Goal: Information Seeking & Learning: Check status

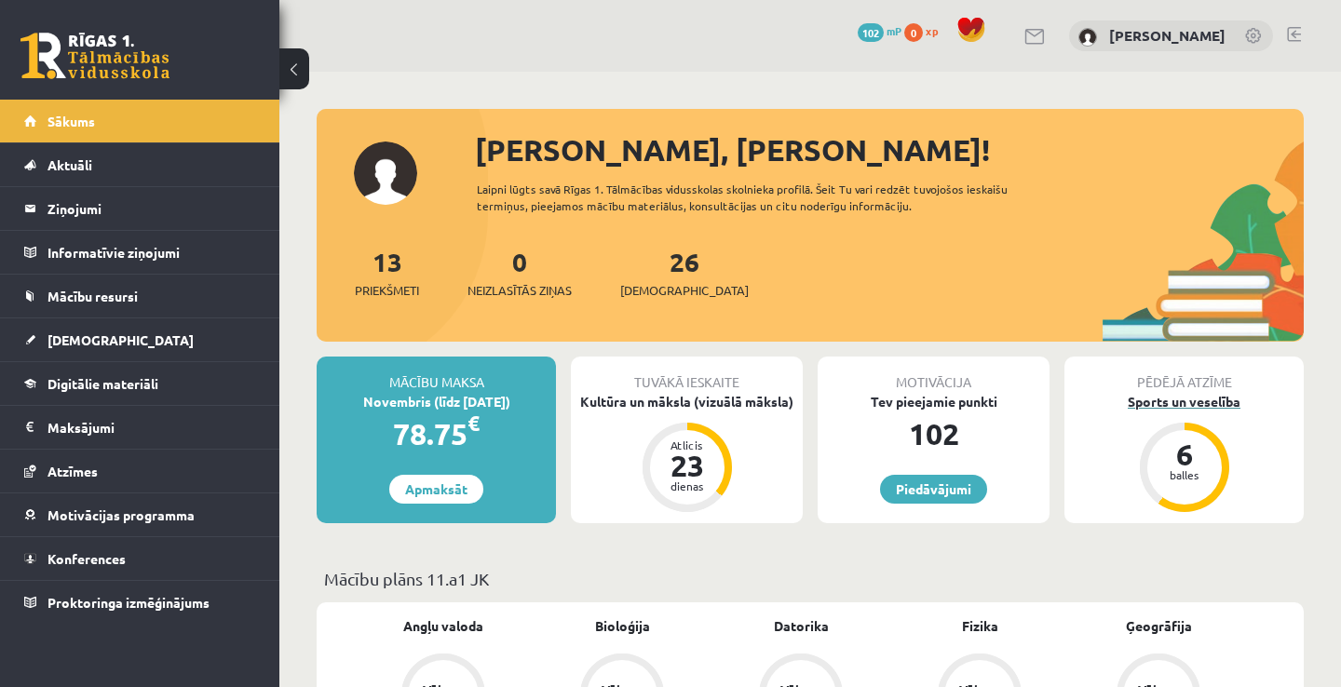
click at [1178, 483] on div "6 balles" at bounding box center [1184, 467] width 74 height 74
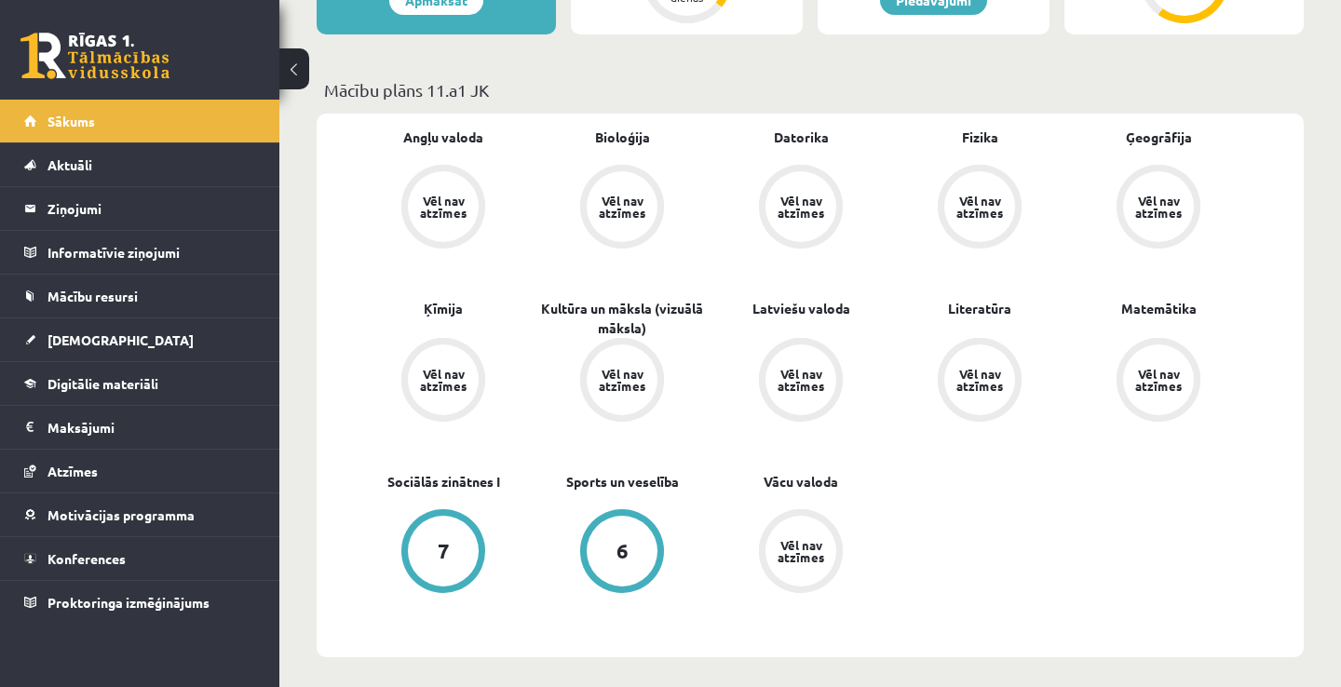
scroll to position [521, 0]
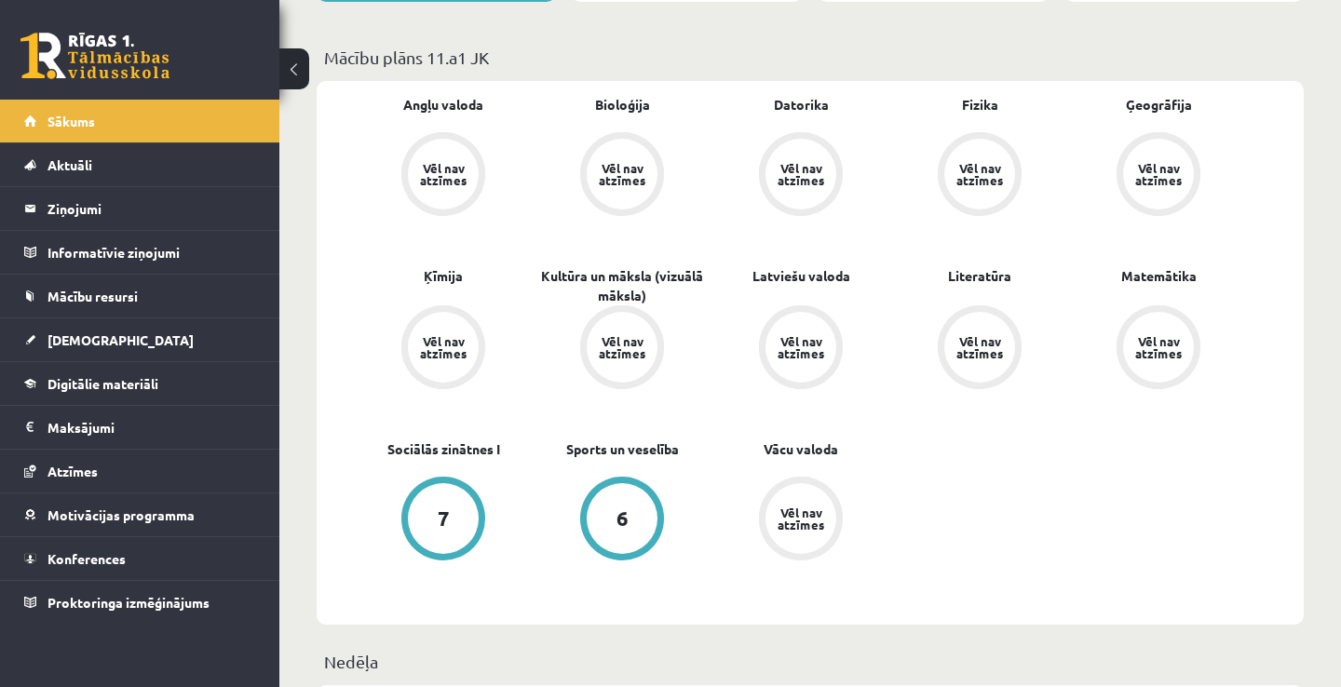
click at [810, 525] on div "Vēl nav atzīmes" at bounding box center [801, 519] width 52 height 24
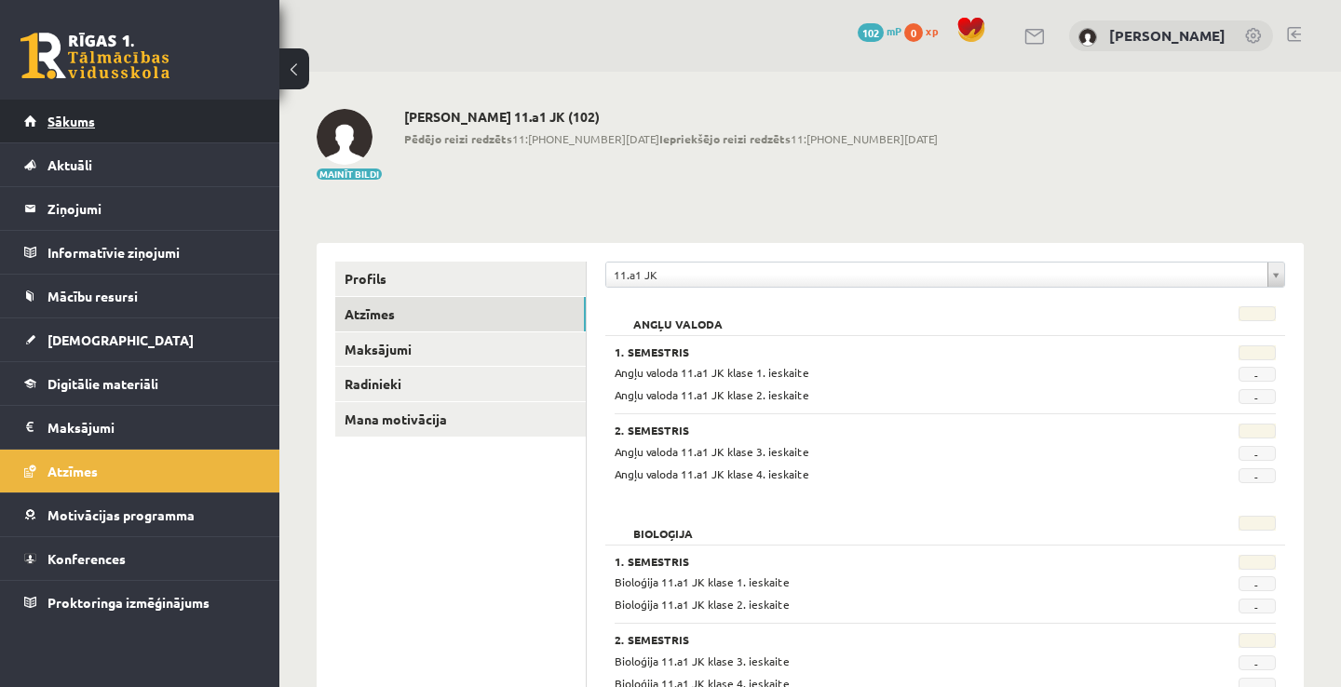
click at [180, 131] on link "Sākums" at bounding box center [140, 121] width 232 height 43
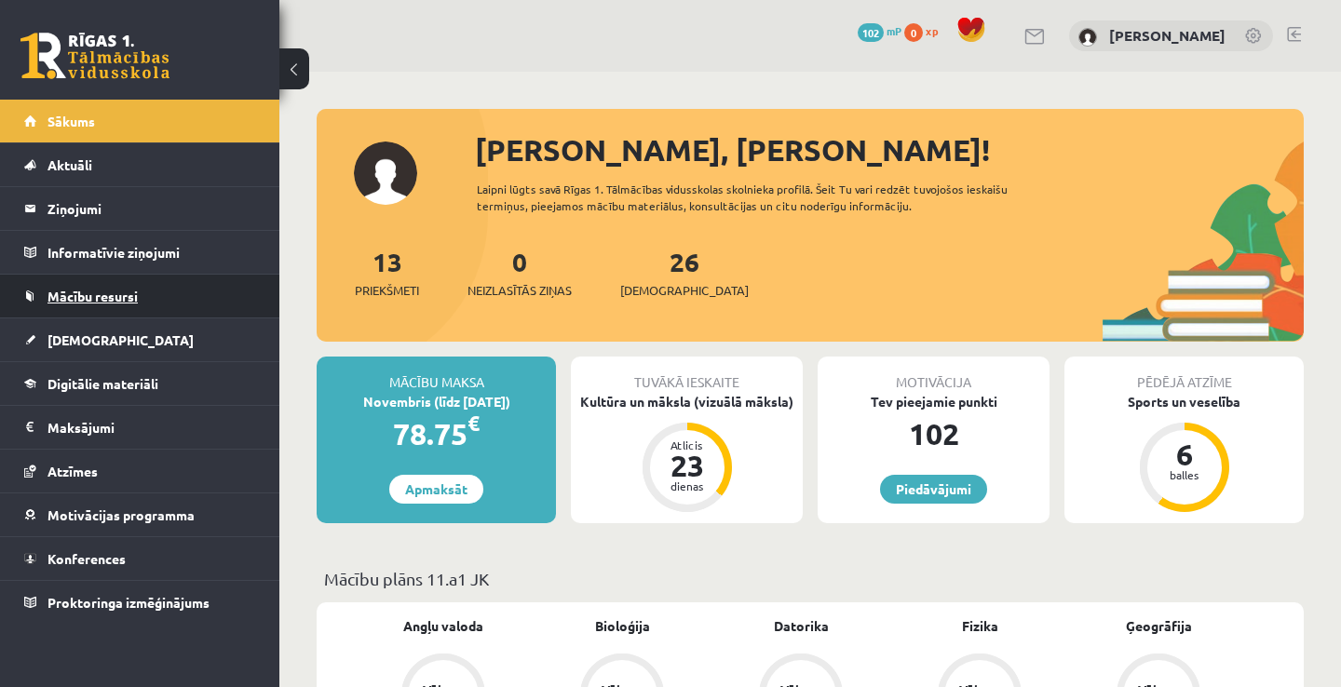
click at [199, 284] on link "Mācību resursi" at bounding box center [140, 296] width 232 height 43
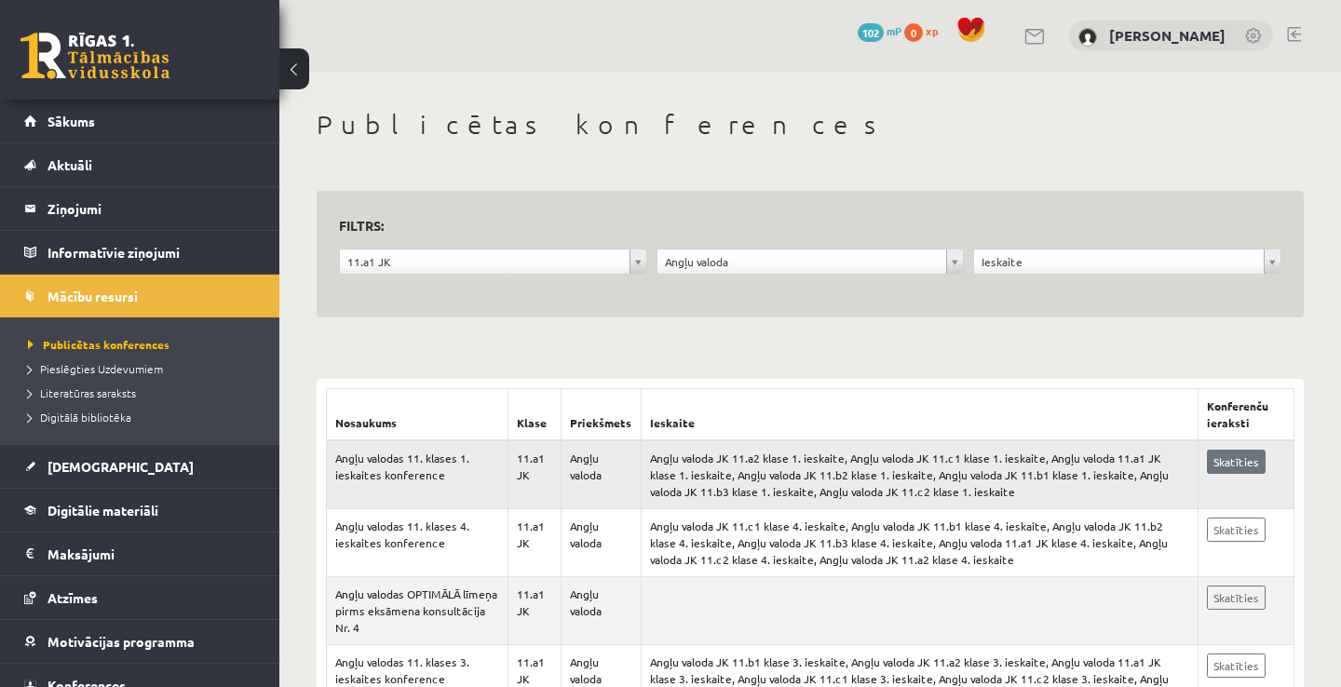
click at [1259, 463] on link "Skatīties" at bounding box center [1236, 462] width 59 height 24
click at [120, 390] on span "Literatūras saraksts" at bounding box center [82, 393] width 108 height 15
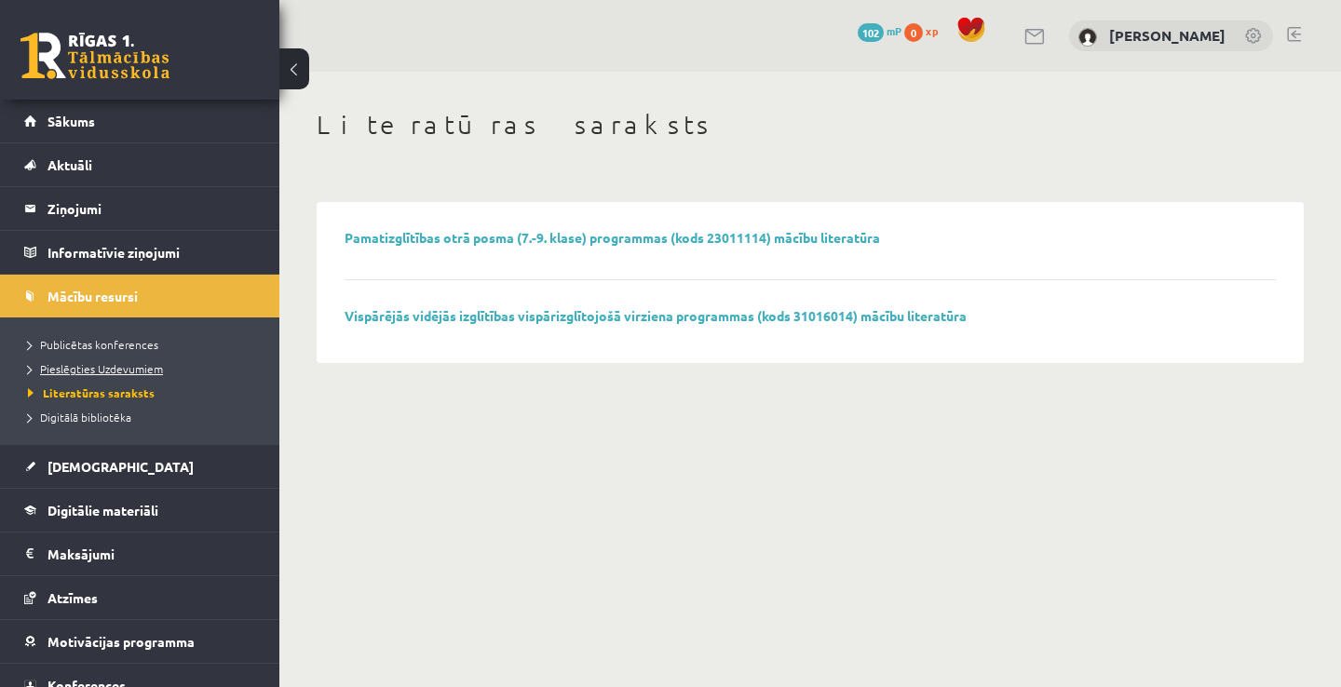
click at [122, 371] on span "Pieslēgties Uzdevumiem" at bounding box center [95, 368] width 135 height 15
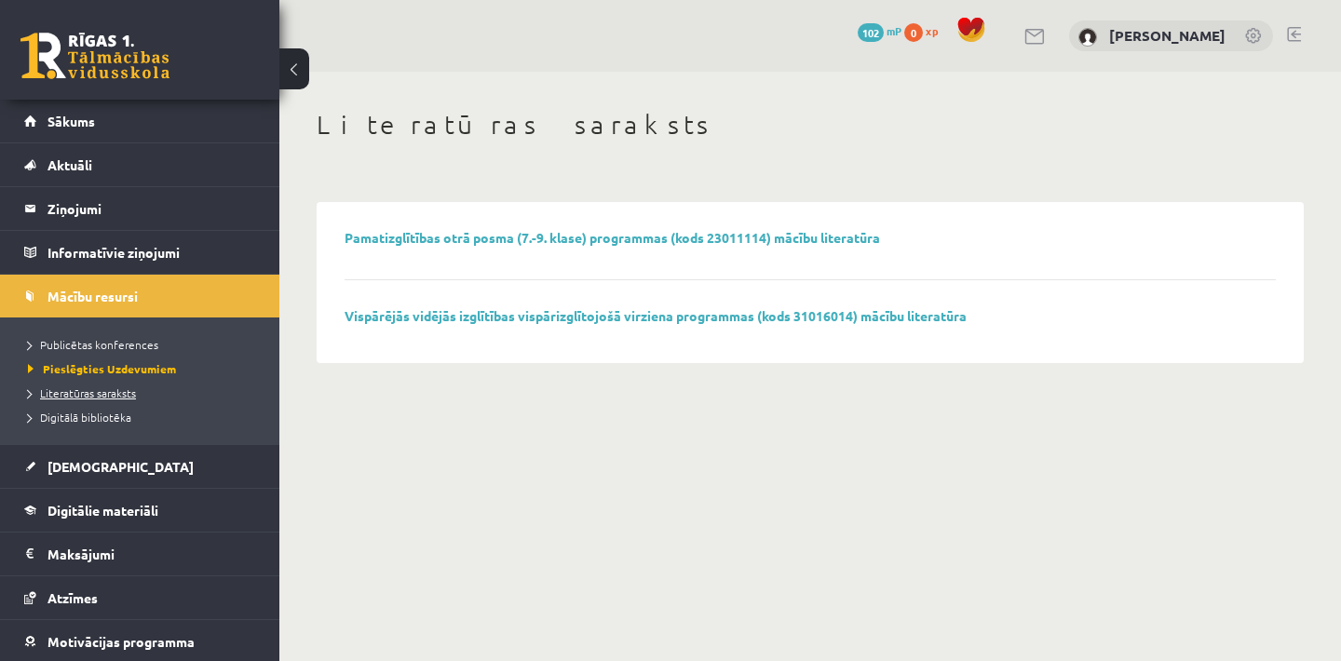
click at [116, 391] on span "Literatūras saraksts" at bounding box center [82, 393] width 108 height 15
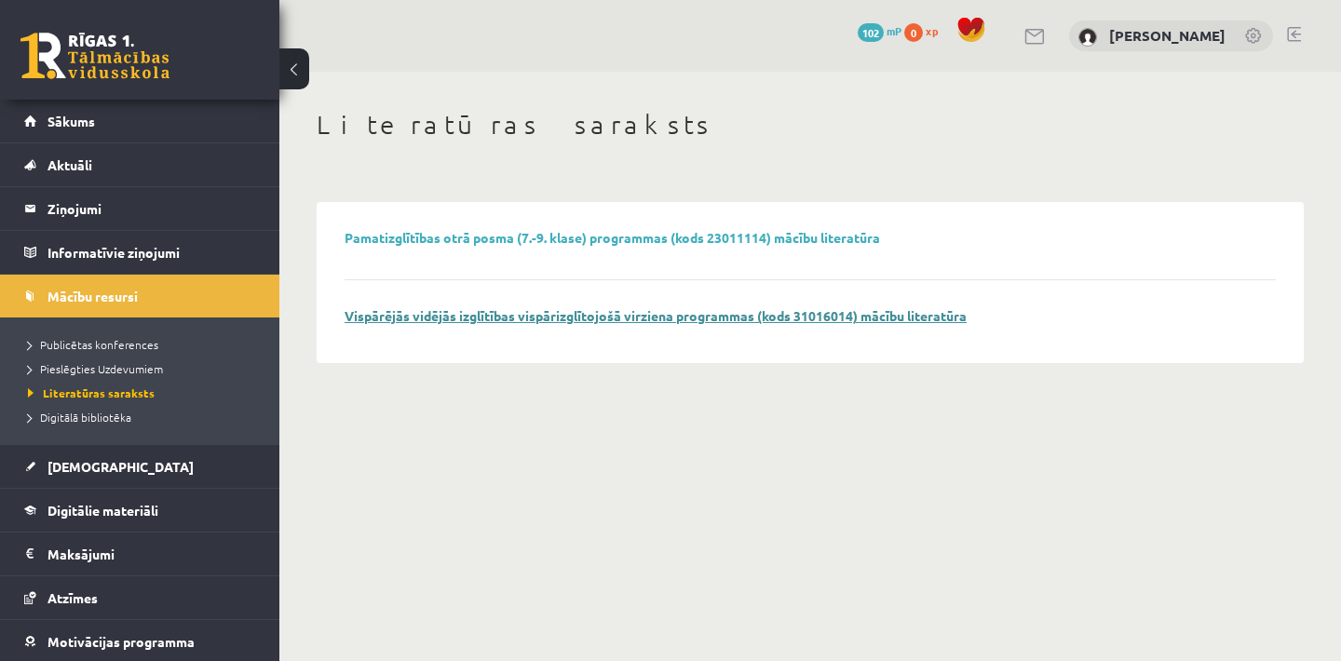
click at [566, 315] on link "Vispārējās vidējās izglītības vispārizglītojošā virziena programmas (kods 31016…" at bounding box center [656, 315] width 622 height 17
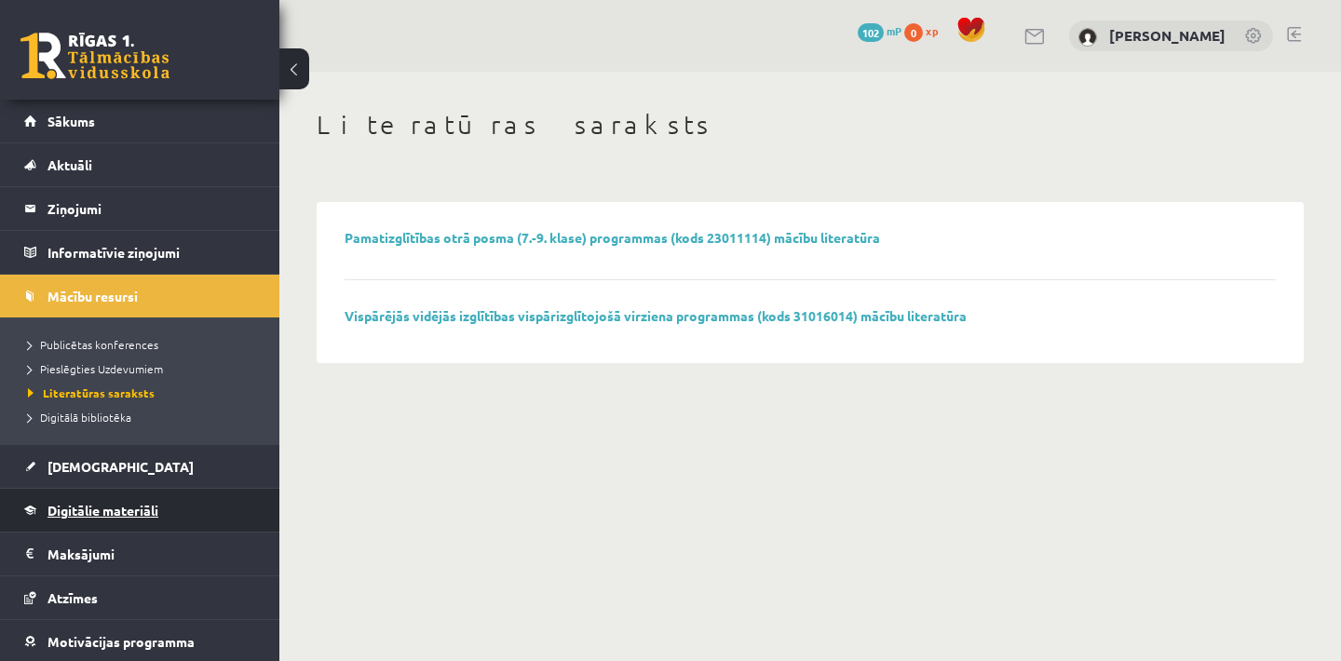
click at [187, 514] on link "Digitālie materiāli" at bounding box center [140, 510] width 232 height 43
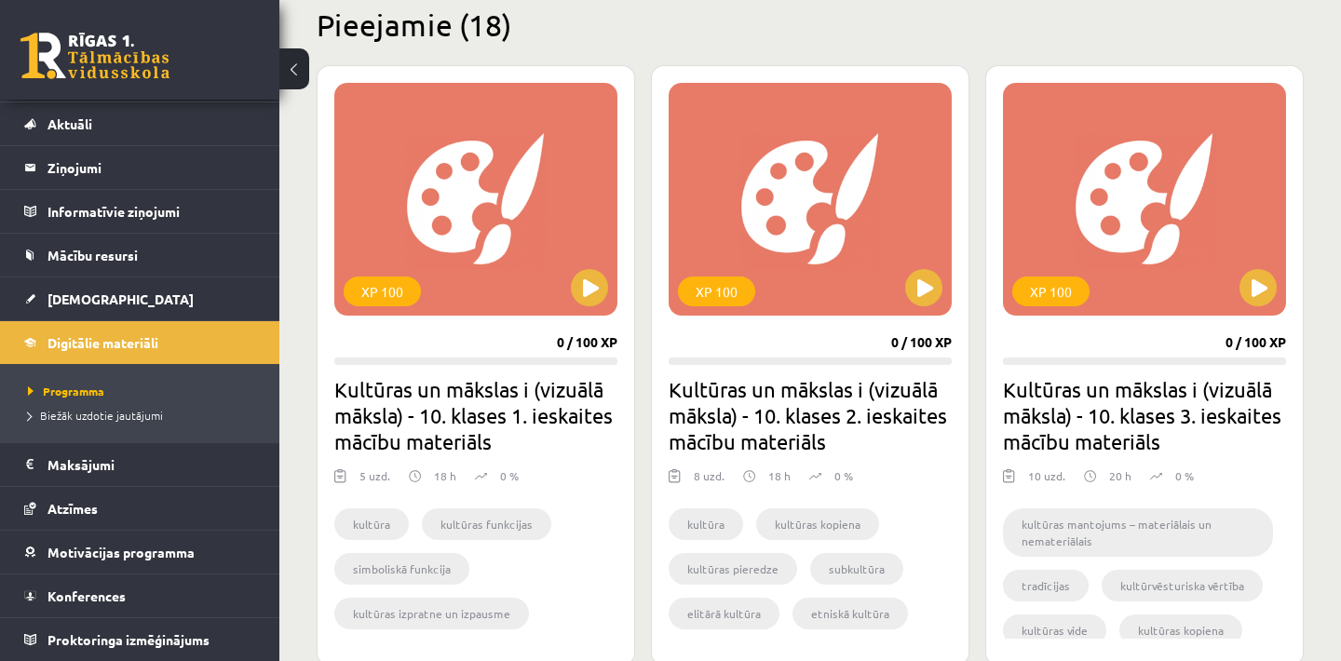
scroll to position [478, 0]
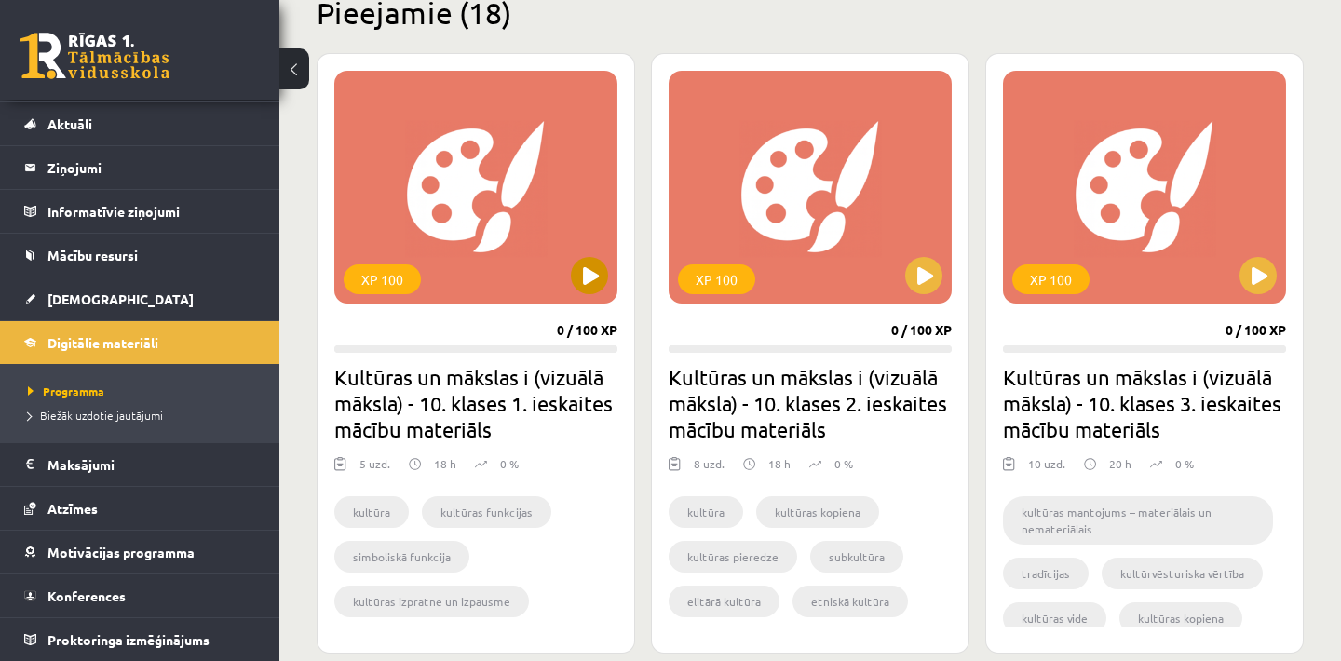
click at [601, 285] on button at bounding box center [589, 275] width 37 height 37
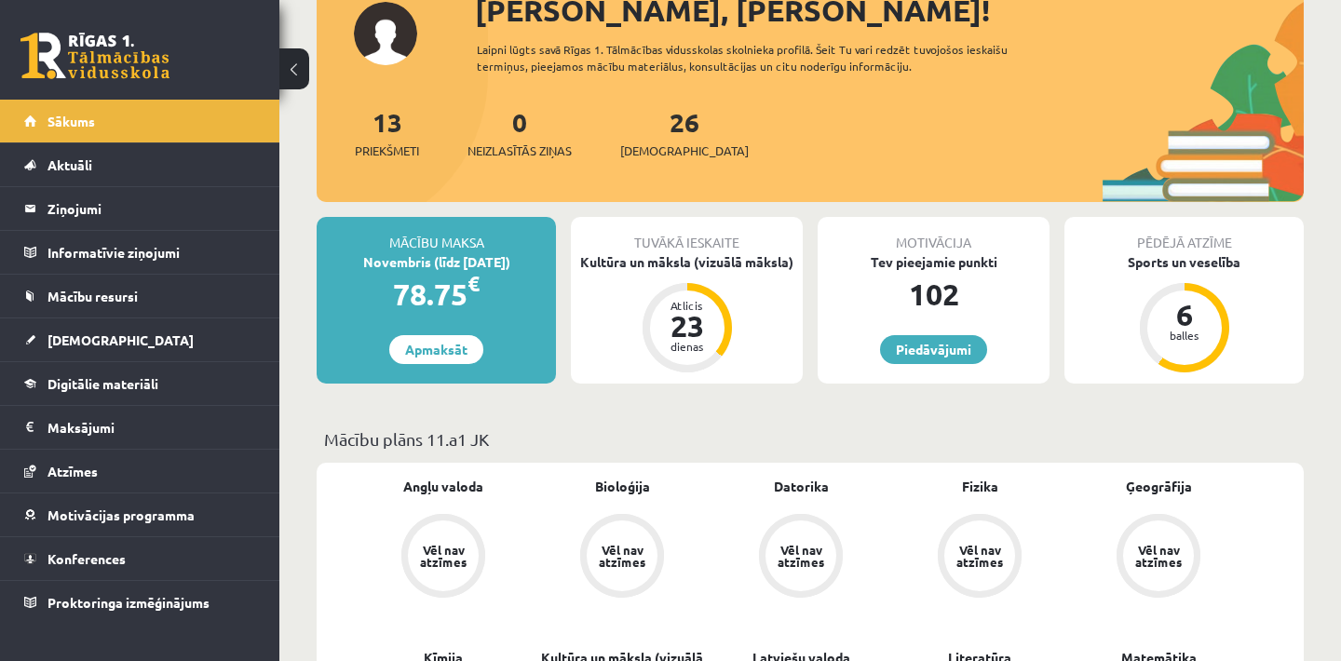
scroll to position [112, 0]
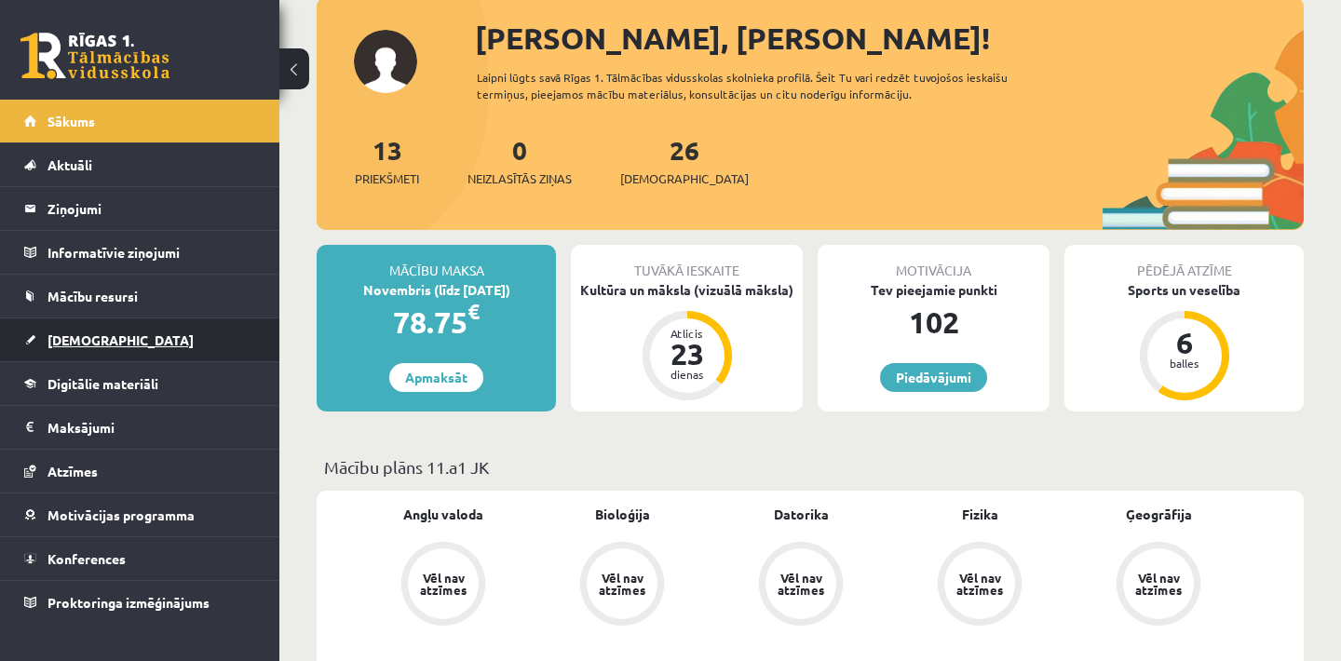
click at [184, 342] on link "[DEMOGRAPHIC_DATA]" at bounding box center [140, 339] width 232 height 43
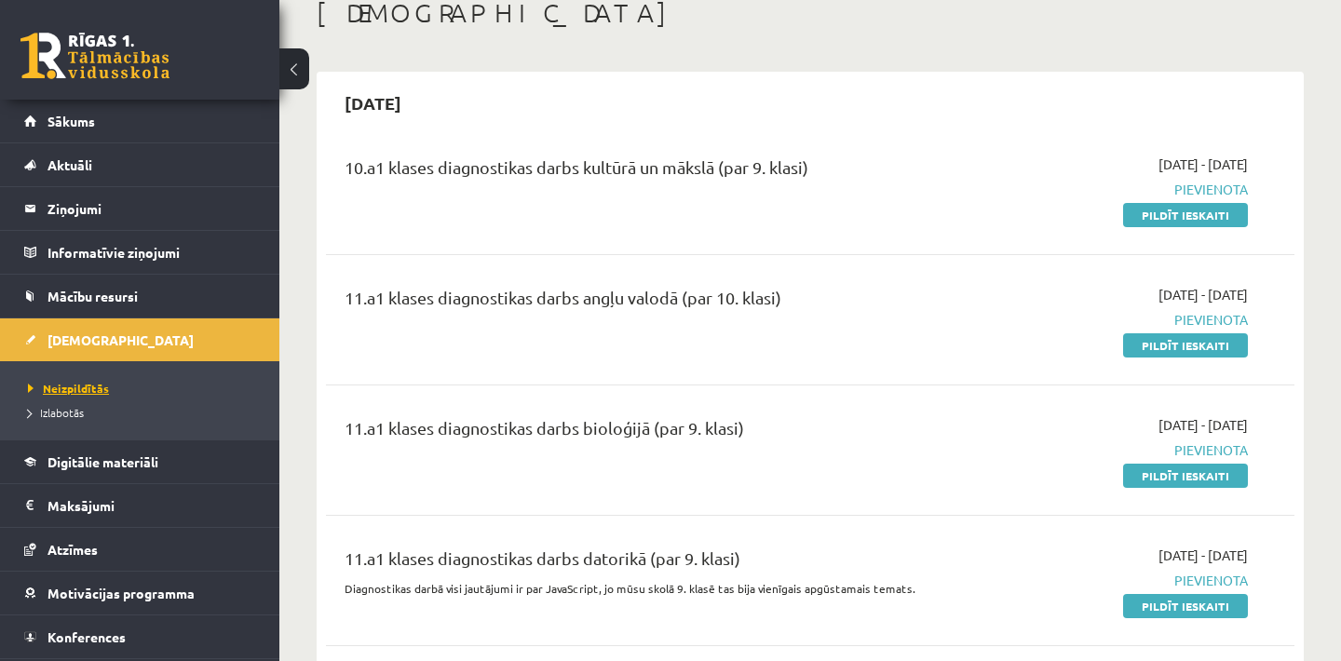
click at [90, 388] on span "Neizpildītās" at bounding box center [68, 388] width 81 height 15
click at [242, 121] on link "Sākums" at bounding box center [140, 121] width 232 height 43
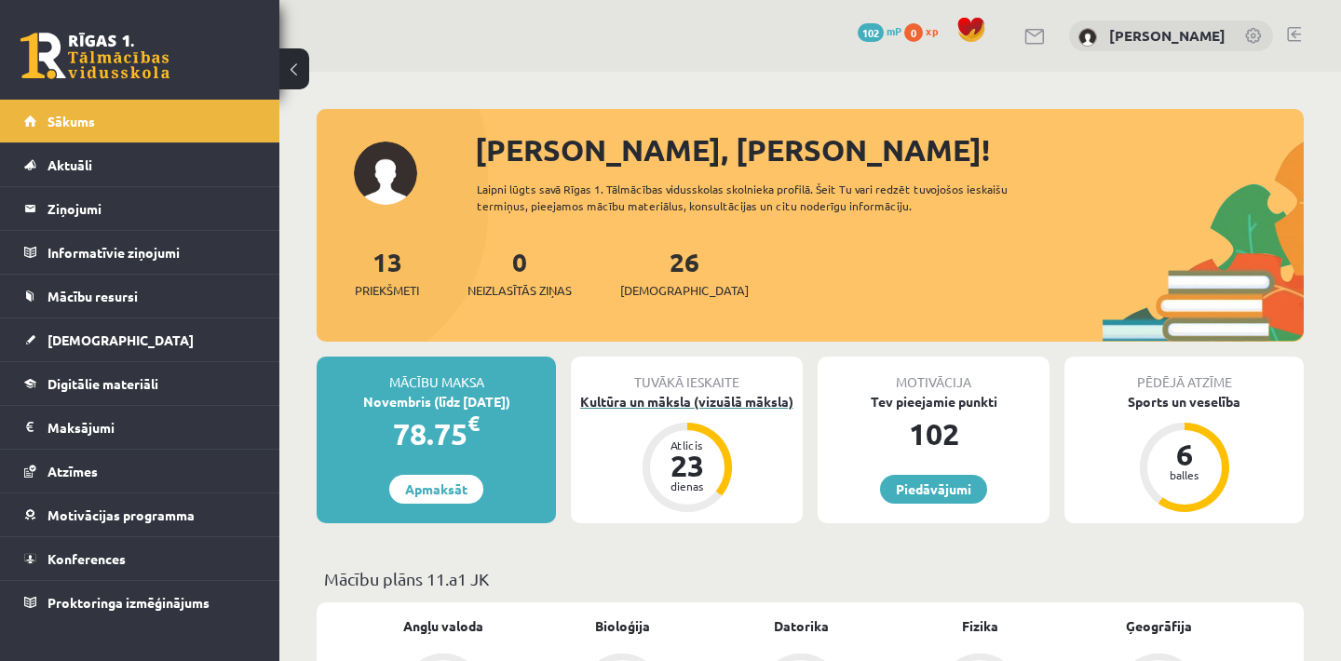
click at [701, 454] on div "23" at bounding box center [687, 466] width 56 height 30
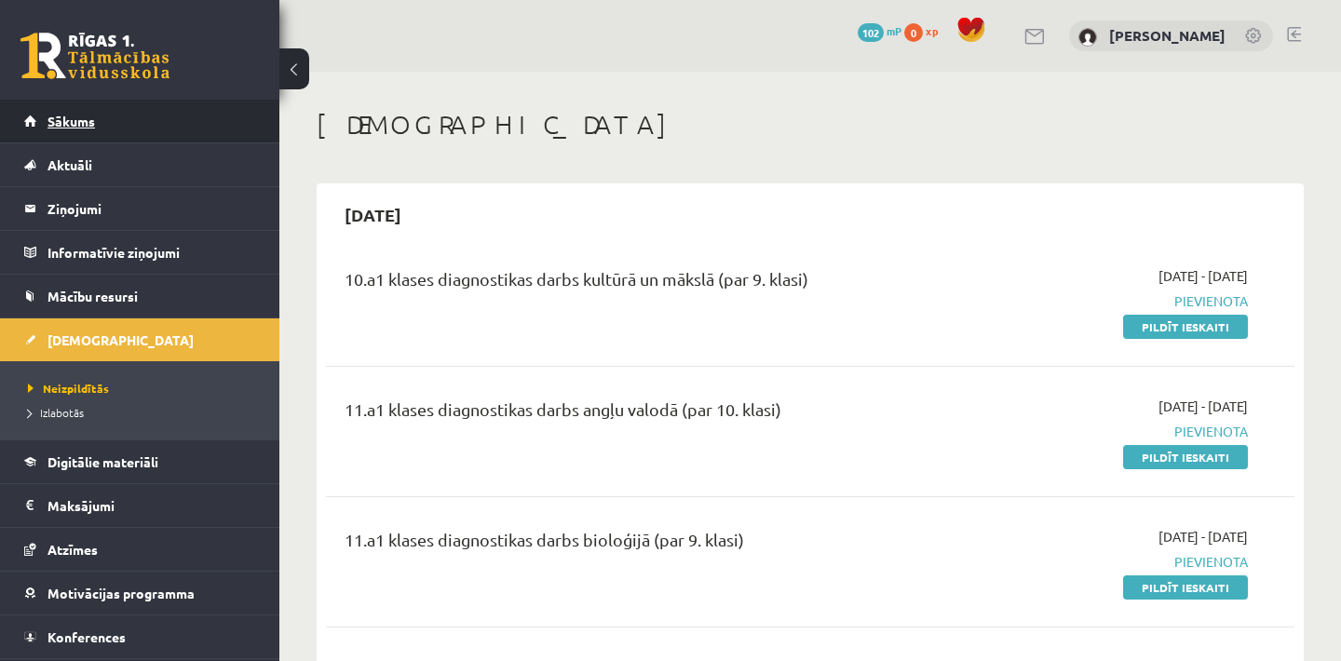
click at [117, 109] on link "Sākums" at bounding box center [140, 121] width 232 height 43
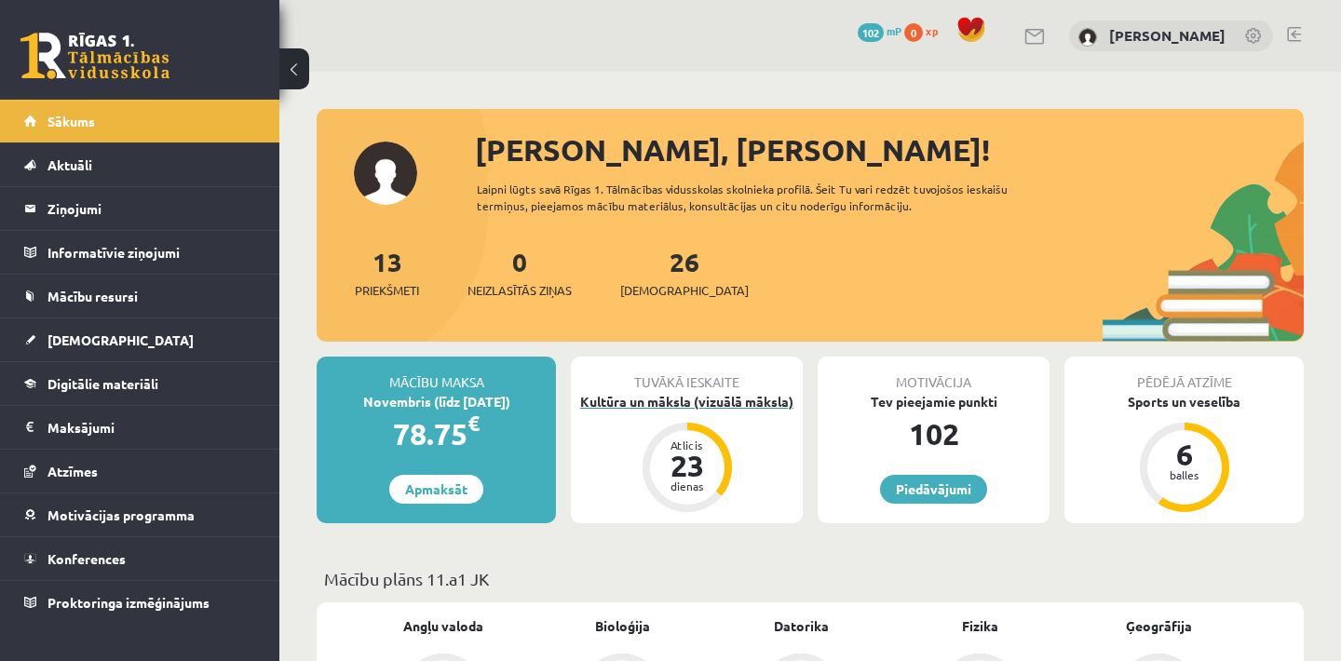
click at [711, 399] on div "Kultūra un māksla (vizuālā māksla)" at bounding box center [687, 402] width 232 height 20
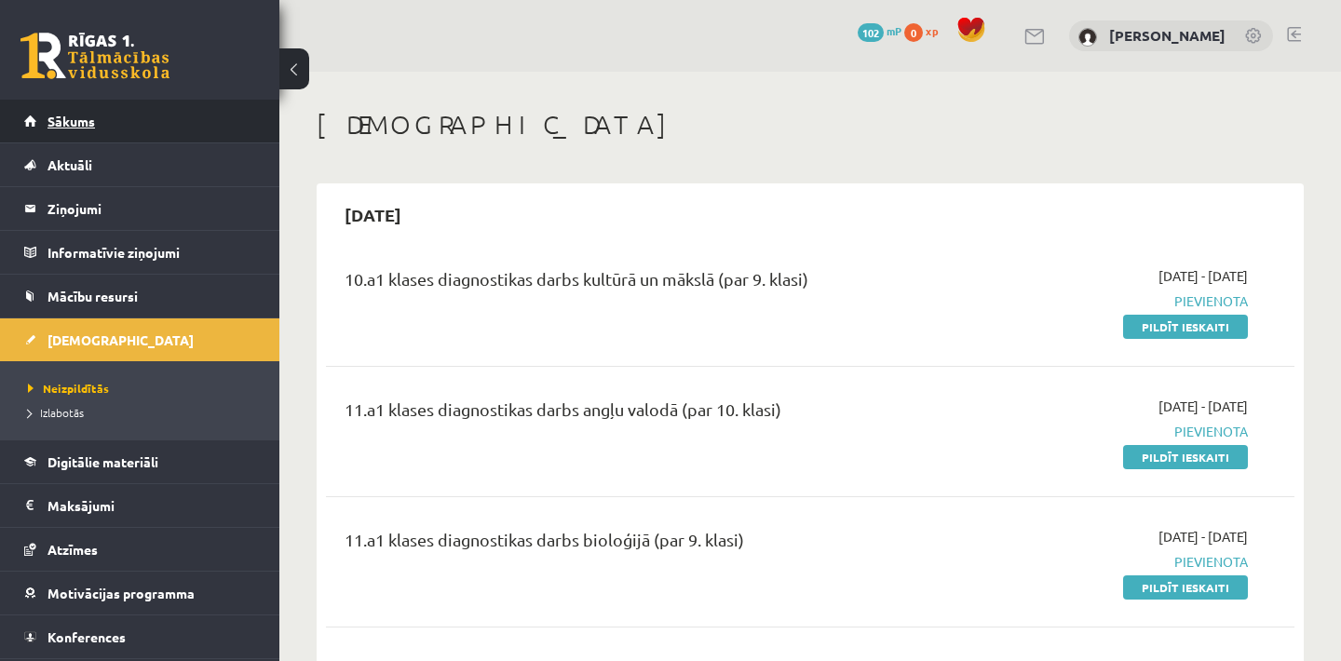
click at [75, 119] on span "Sākums" at bounding box center [70, 121] width 47 height 17
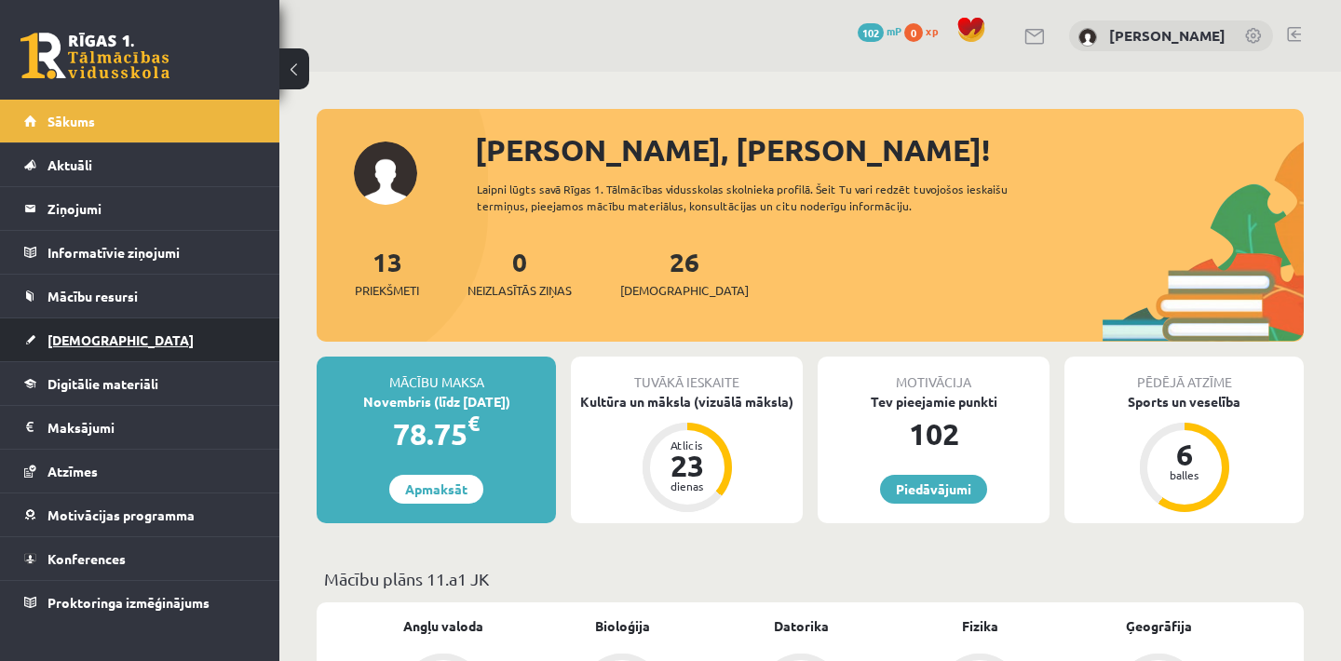
click at [182, 345] on link "[DEMOGRAPHIC_DATA]" at bounding box center [140, 339] width 232 height 43
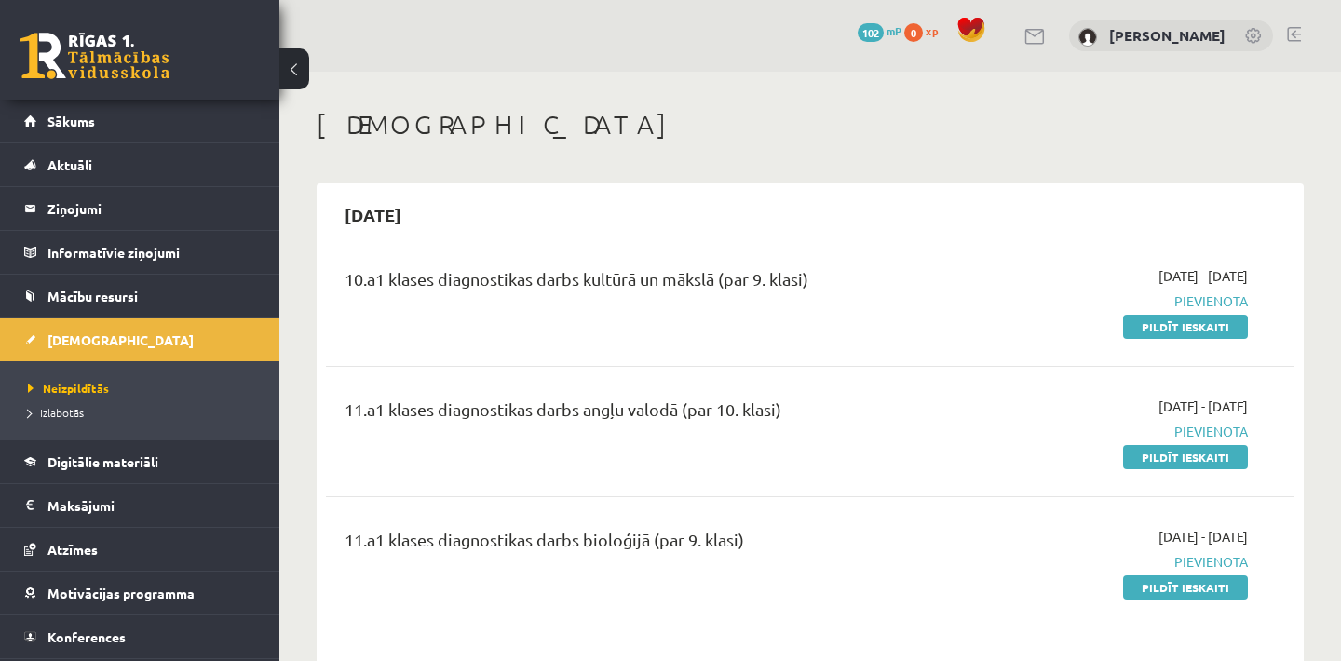
scroll to position [37, 0]
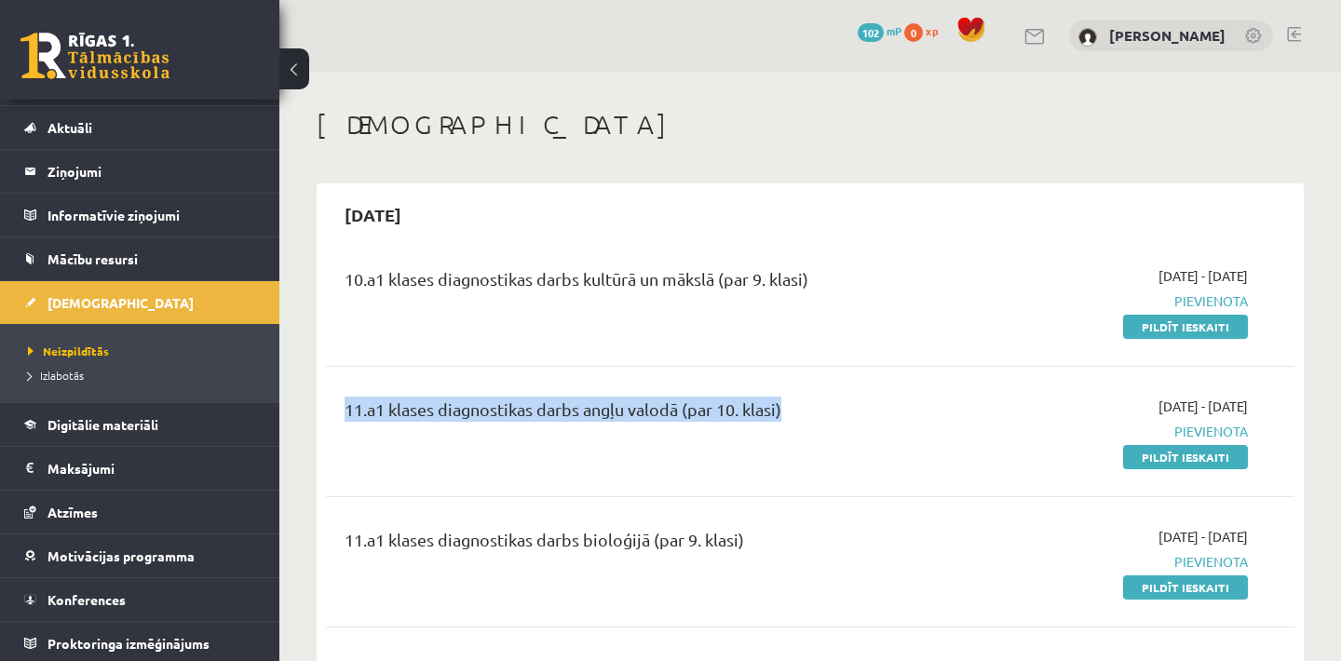
drag, startPoint x: 1332, startPoint y: 373, endPoint x: 1340, endPoint y: 331, distance: 43.6
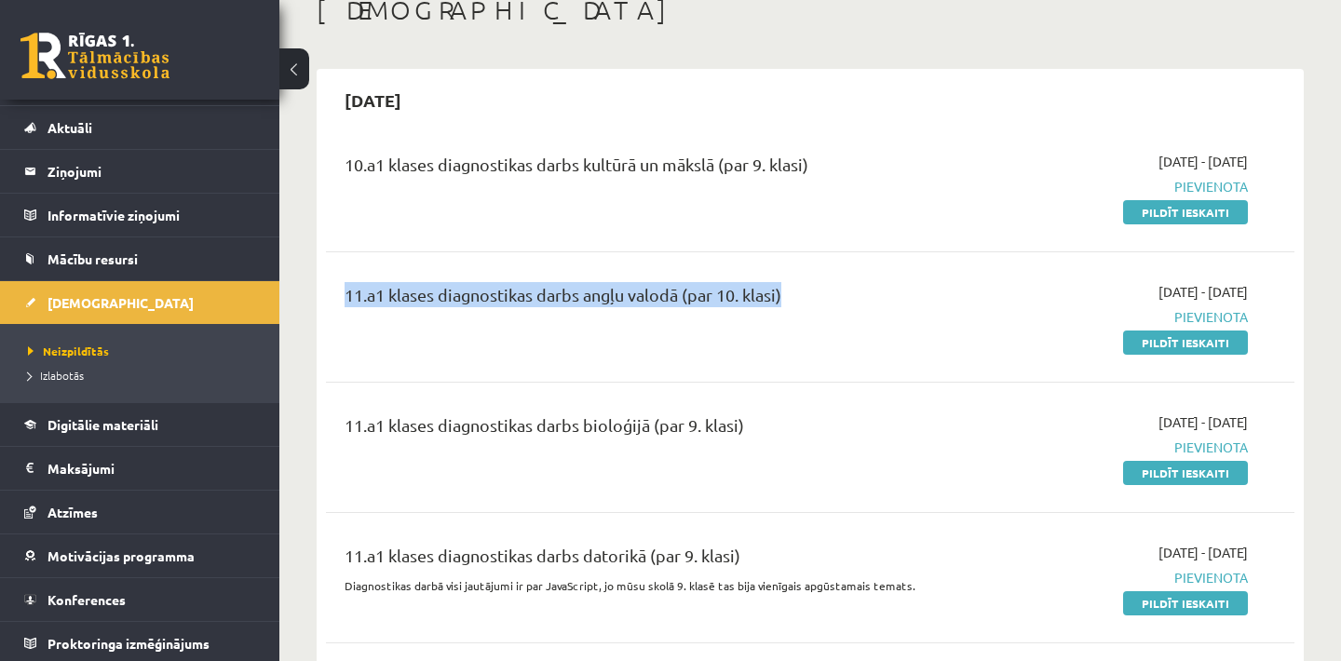
scroll to position [74, 0]
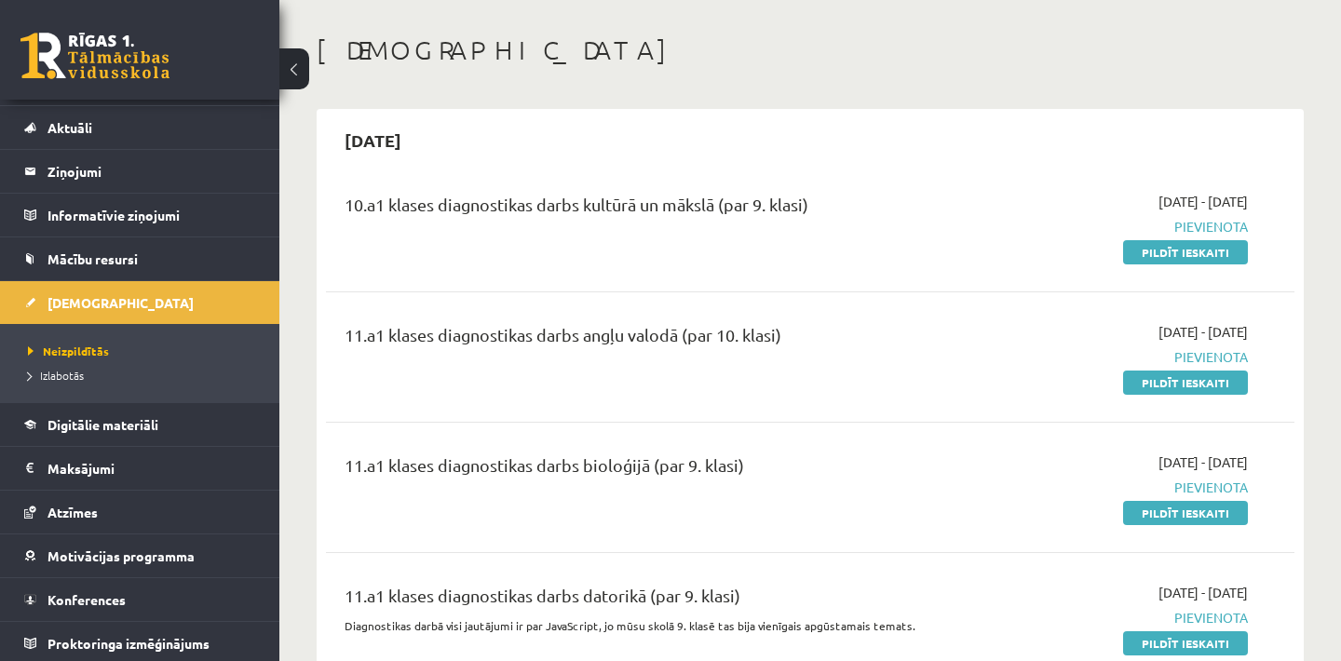
click at [1105, 47] on h1 "[DEMOGRAPHIC_DATA]" at bounding box center [810, 50] width 987 height 32
